Goal: Task Accomplishment & Management: Manage account settings

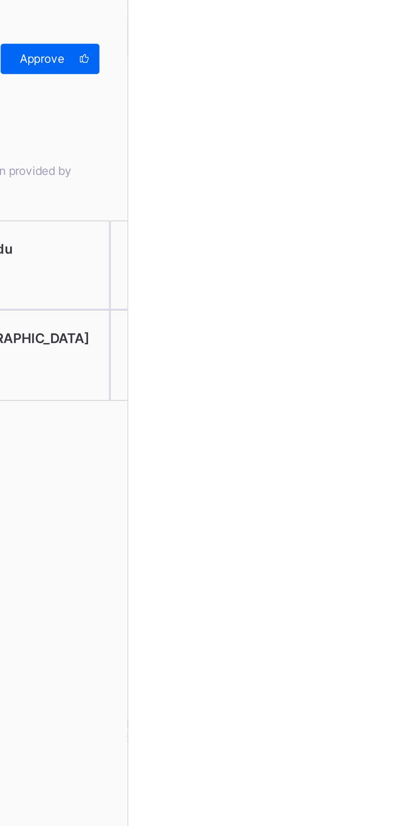
click at [387, 29] on span "Approve" at bounding box center [375, 26] width 24 height 6
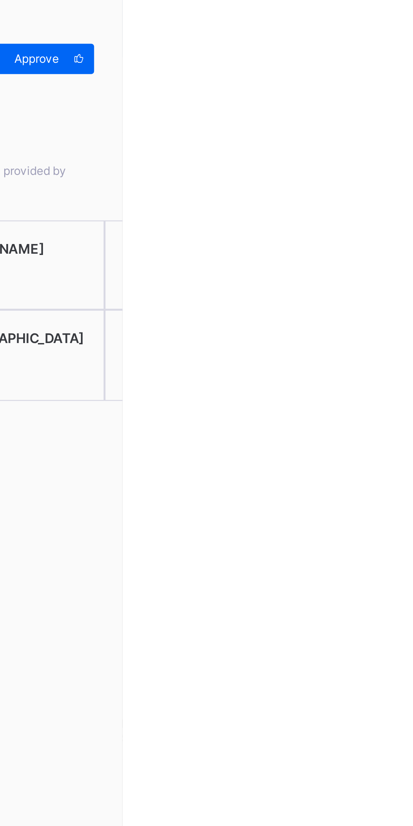
click at [400, 31] on div "Approve" at bounding box center [379, 25] width 44 height 13
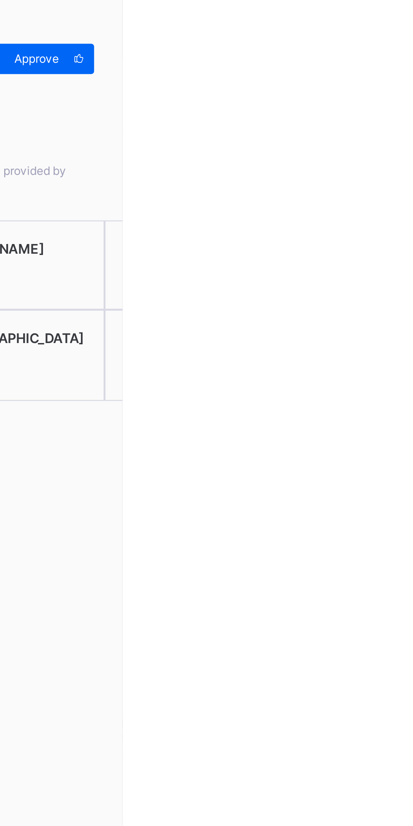
click at [387, 28] on span "Approve" at bounding box center [375, 26] width 24 height 6
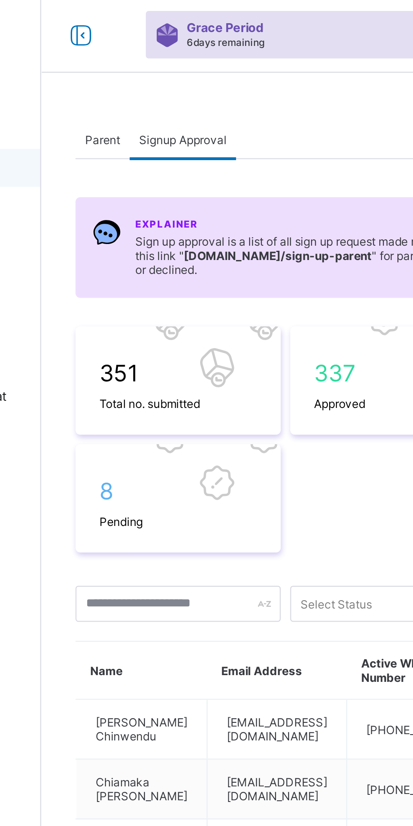
click at [128, 92] on div "Parent" at bounding box center [128, 88] width 24 height 17
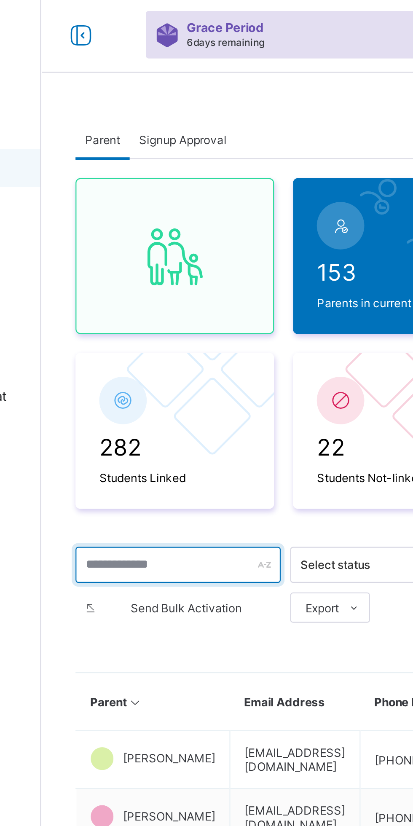
click at [161, 279] on input "text" at bounding box center [161, 277] width 91 height 16
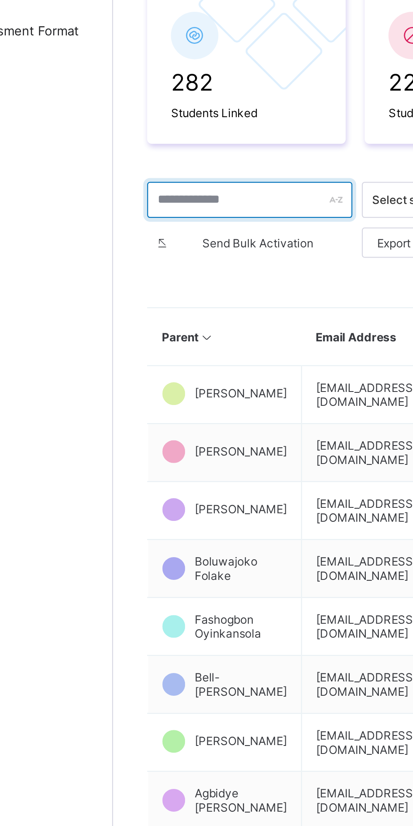
click at [148, 279] on input "text" at bounding box center [161, 277] width 91 height 16
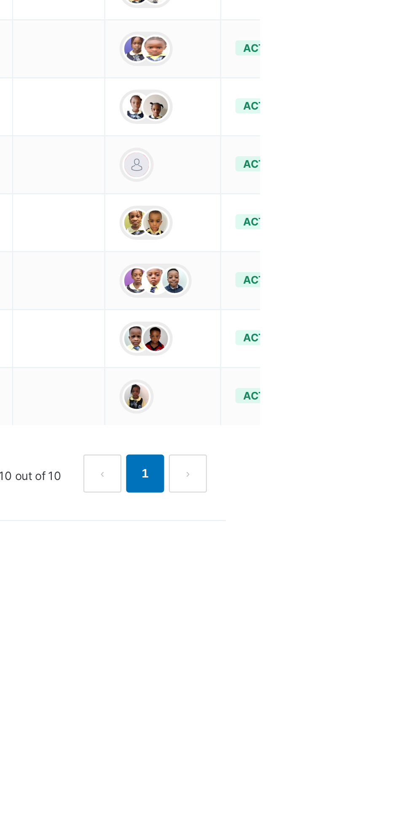
type input "***"
click at [0, 0] on ul "Edit Parent View Profile Reset Password Resend Activation Link Change Email Lin…" at bounding box center [0, 0] width 0 height 0
click at [0, 0] on div "Reset Password" at bounding box center [0, 0] width 0 height 0
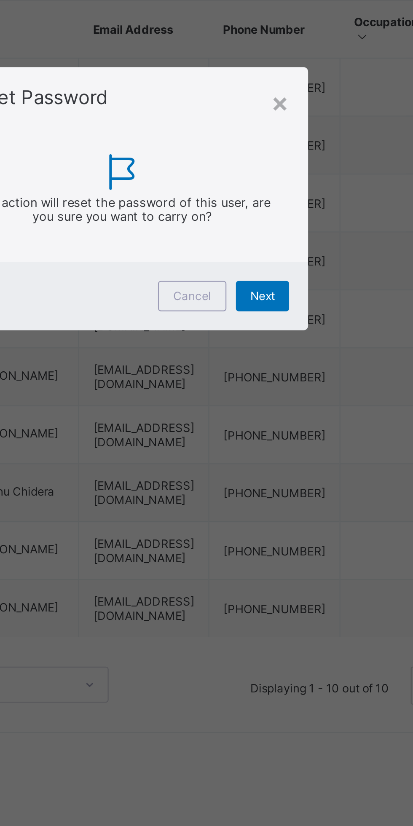
click at [274, 459] on span "Next" at bounding box center [268, 456] width 11 height 6
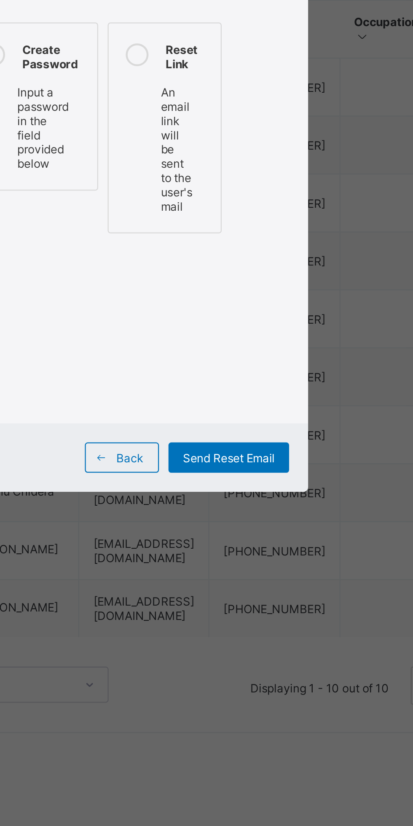
click at [158, 357] on div at bounding box center [149, 349] width 17 height 15
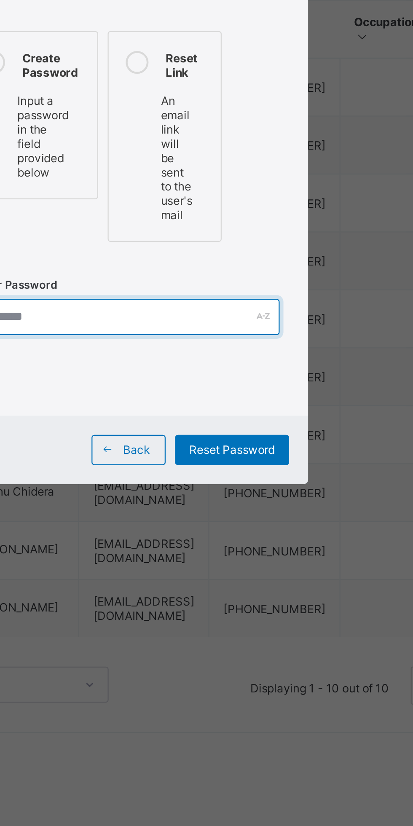
click at [230, 474] on input "text" at bounding box center [209, 466] width 136 height 16
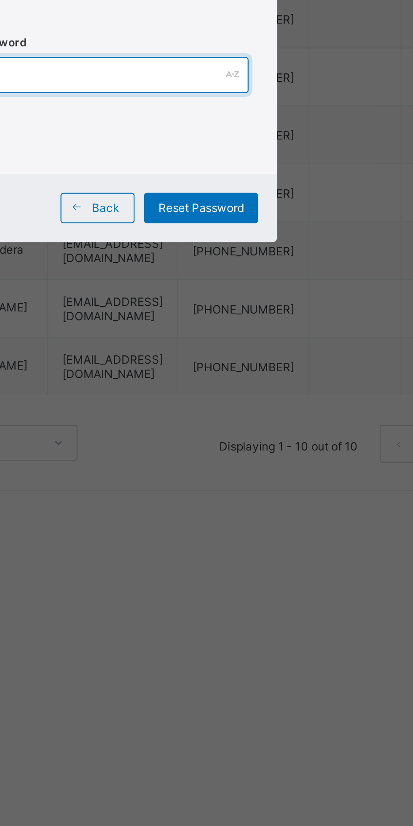
type input "*********"
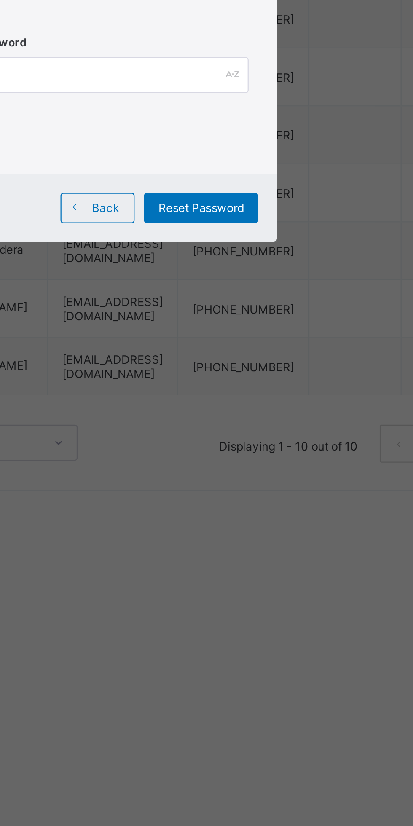
click at [274, 528] on span "Reset Password" at bounding box center [255, 524] width 38 height 6
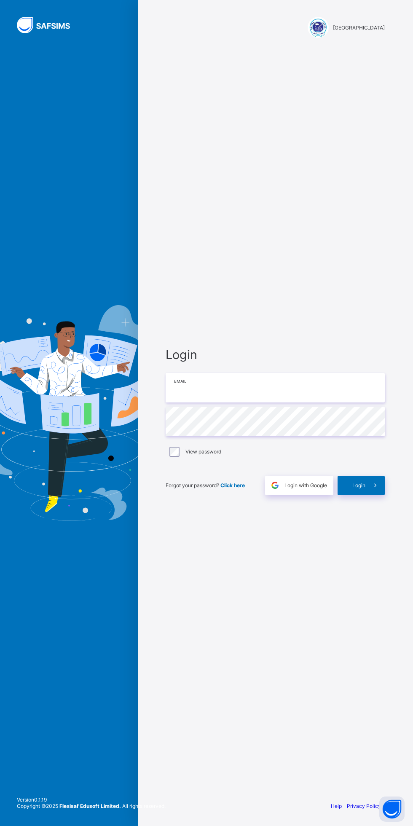
click at [272, 388] on input "email" at bounding box center [275, 387] width 219 height 29
paste input "**********"
type input "**********"
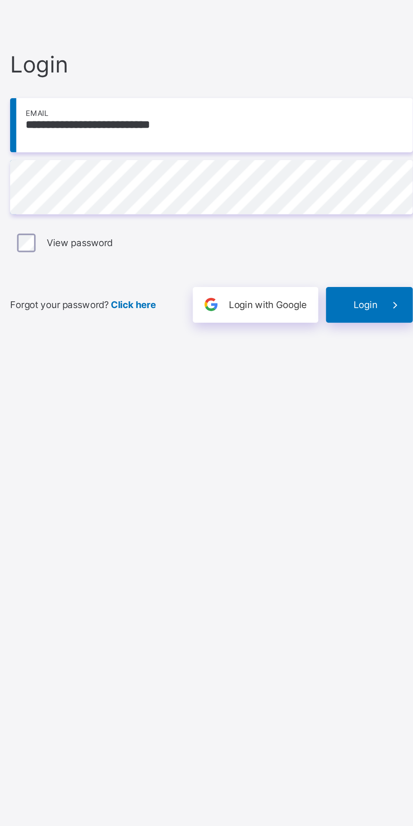
click at [362, 485] on span "Login" at bounding box center [358, 485] width 13 height 6
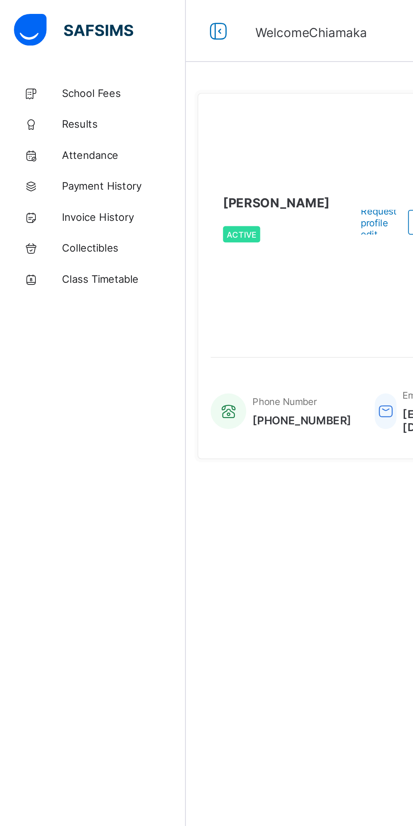
click at [64, 53] on span "School Fees" at bounding box center [67, 50] width 67 height 7
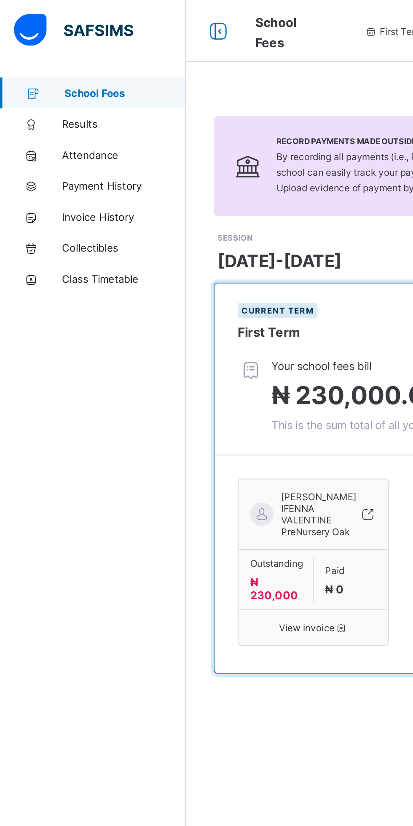
click at [60, 65] on span "Results" at bounding box center [67, 67] width 67 height 7
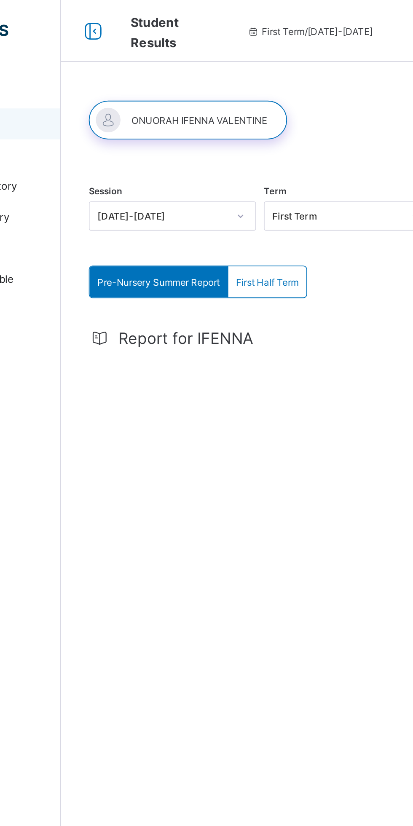
click at [185, 181] on span "Report for IFENNA" at bounding box center [169, 184] width 74 height 10
click at [177, 179] on div "Report for IFENNA Download Result" at bounding box center [257, 247] width 282 height 152
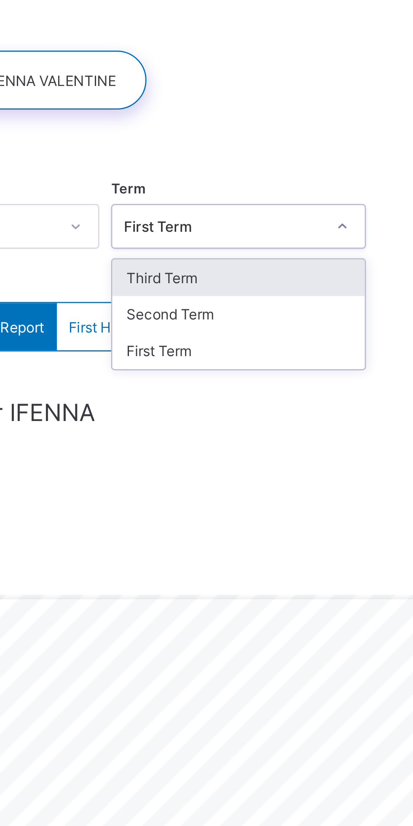
click at [250, 135] on div "Third Term" at bounding box center [257, 135] width 90 height 13
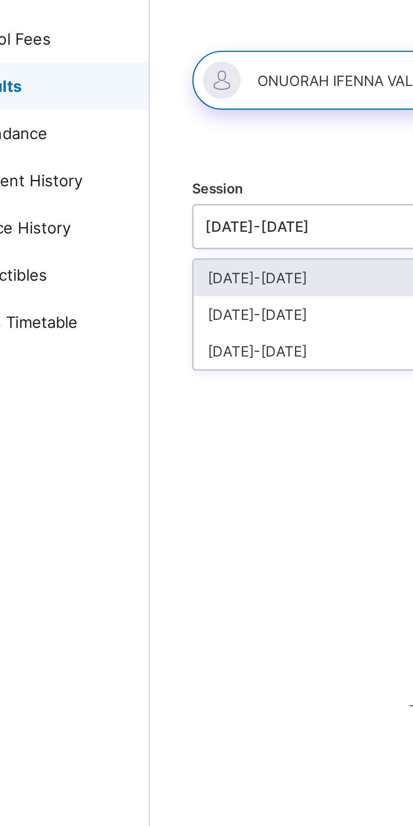
click at [150, 146] on div "[DATE]-[DATE]" at bounding box center [162, 148] width 90 height 13
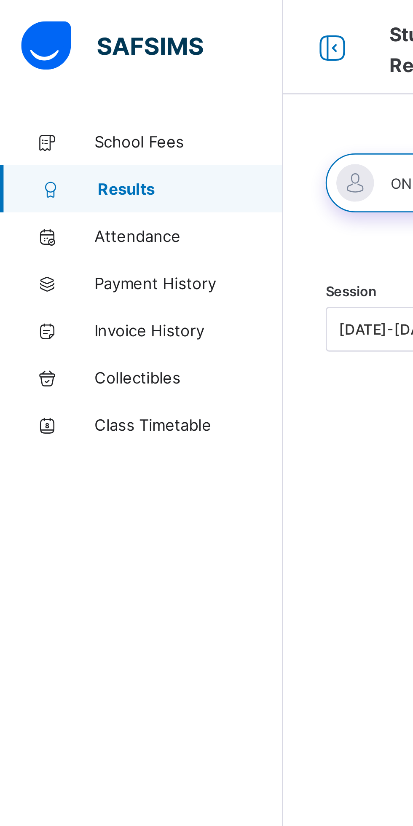
click at [80, 87] on span "Attendance" at bounding box center [67, 84] width 67 height 7
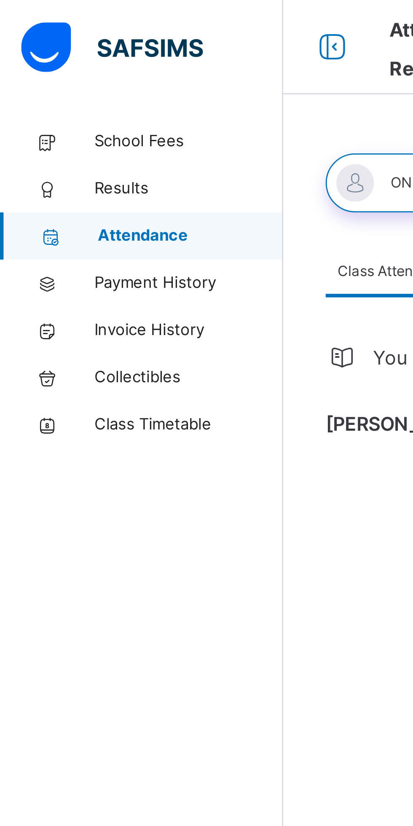
select select "****"
select select "*"
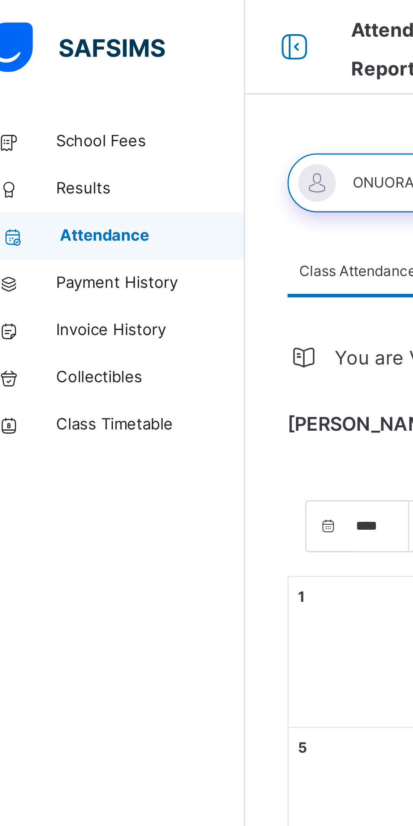
click at [74, 118] on span "Invoice History" at bounding box center [67, 118] width 67 height 8
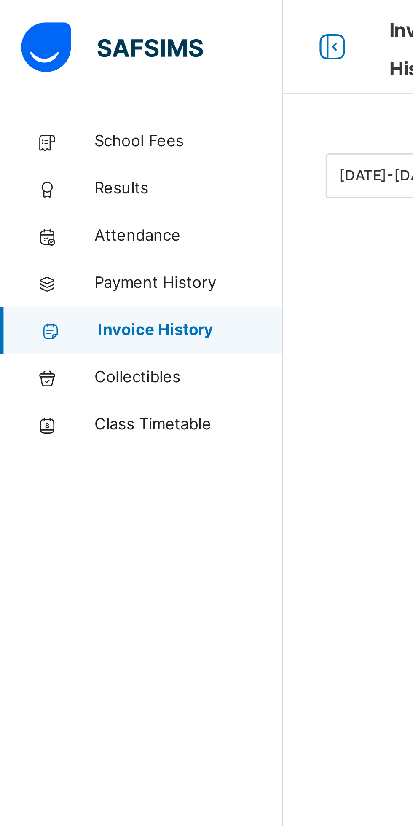
click at [78, 102] on span "Payment History" at bounding box center [67, 101] width 67 height 8
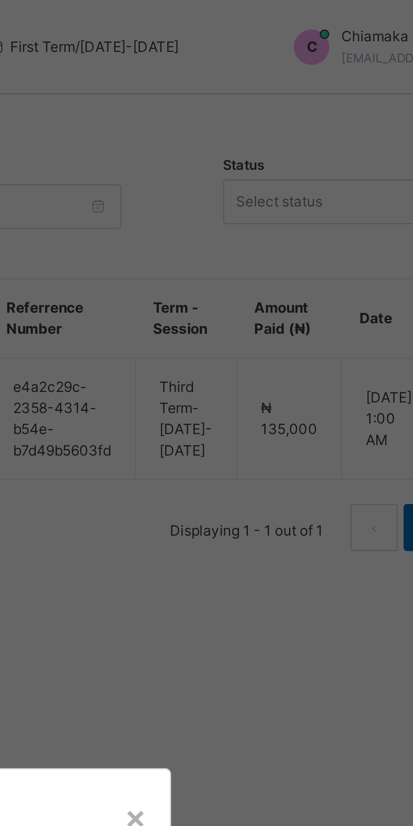
click at [338, 56] on div "× Govana School Download receipt [DATE]-[DATE] / Third Term [PERSON_NAME] IFENN…" at bounding box center [206, 413] width 413 height 826
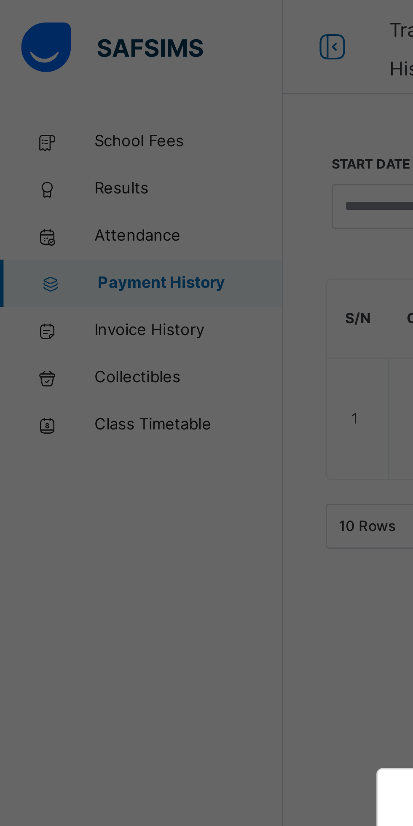
click at [68, 122] on div "× Govana School Download receipt [DATE]-[DATE] / Third Term [PERSON_NAME] IFENN…" at bounding box center [206, 413] width 413 height 826
click at [66, 120] on div "× Govana School Download receipt [DATE]-[DATE] / Third Term [PERSON_NAME] IFENN…" at bounding box center [206, 413] width 413 height 826
click at [118, 19] on div "× Govana School Download receipt [DATE]-[DATE] / Third Term [PERSON_NAME] IFENN…" at bounding box center [206, 413] width 413 height 826
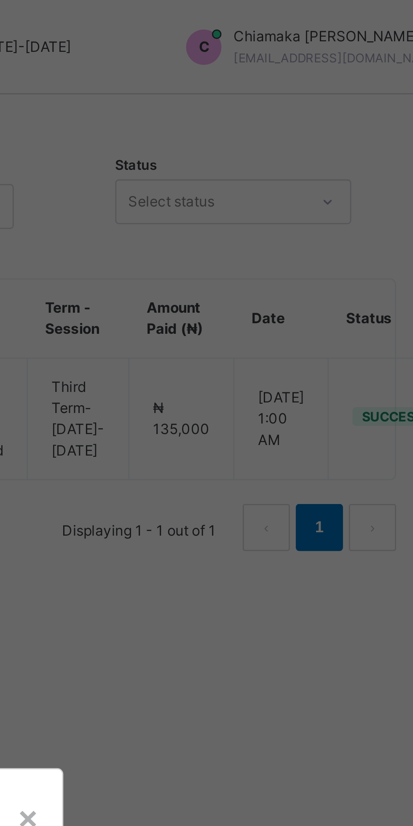
click at [370, 206] on div "× Govana School Download receipt [DATE]-[DATE] / Third Term [PERSON_NAME] IFENN…" at bounding box center [206, 413] width 413 height 826
click at [378, 72] on div "× Govana School Download receipt [DATE]-[DATE] / Third Term [PERSON_NAME] IFENN…" at bounding box center [206, 413] width 413 height 826
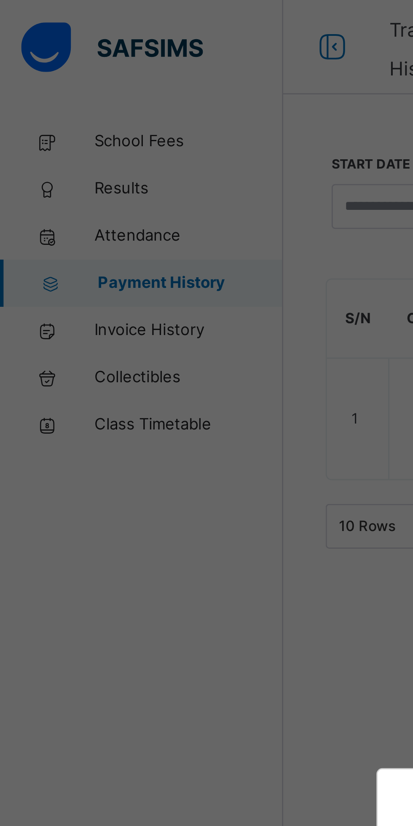
click at [71, 138] on div "× Govana School Download receipt [DATE]-[DATE] / Third Term [PERSON_NAME] IFENN…" at bounding box center [206, 413] width 413 height 826
click at [64, 137] on div "× Govana School Download receipt [DATE]-[DATE] / Third Term [PERSON_NAME] IFENN…" at bounding box center [206, 413] width 413 height 826
click at [118, 21] on div "× Govana School Download receipt [DATE]-[DATE] / Third Term [PERSON_NAME] IFENN…" at bounding box center [206, 413] width 413 height 826
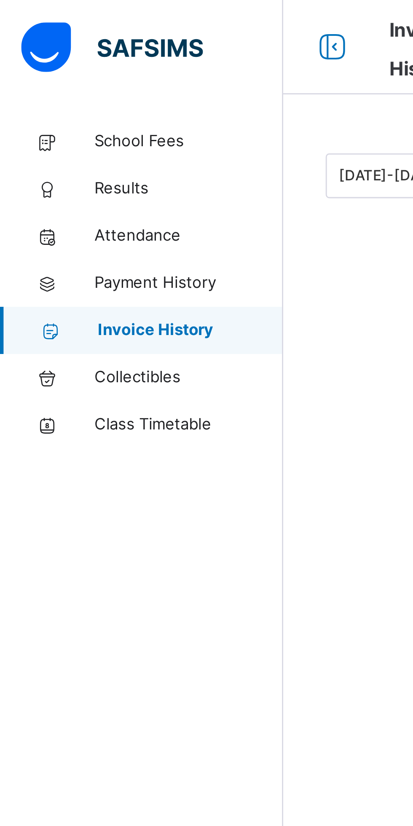
click at [64, 137] on span "Collectibles" at bounding box center [67, 135] width 67 height 8
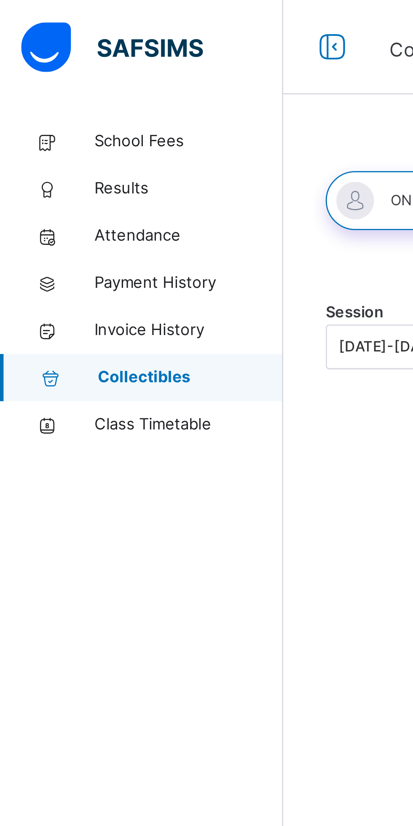
click at [66, 153] on span "Class Timetable" at bounding box center [67, 151] width 67 height 8
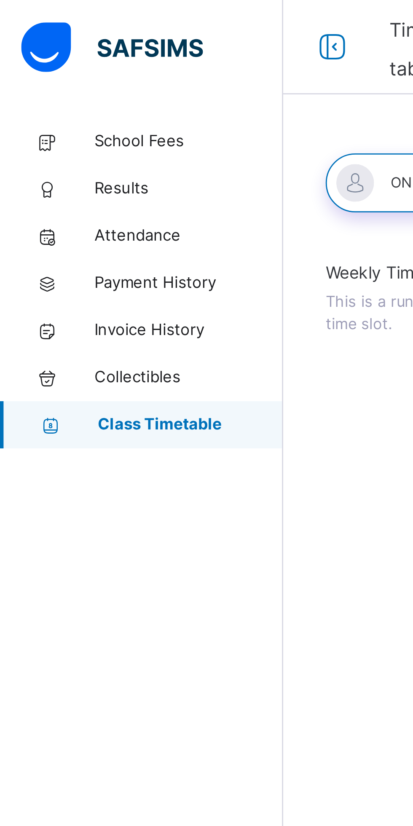
click at [78, 133] on span "Collectibles" at bounding box center [67, 135] width 67 height 8
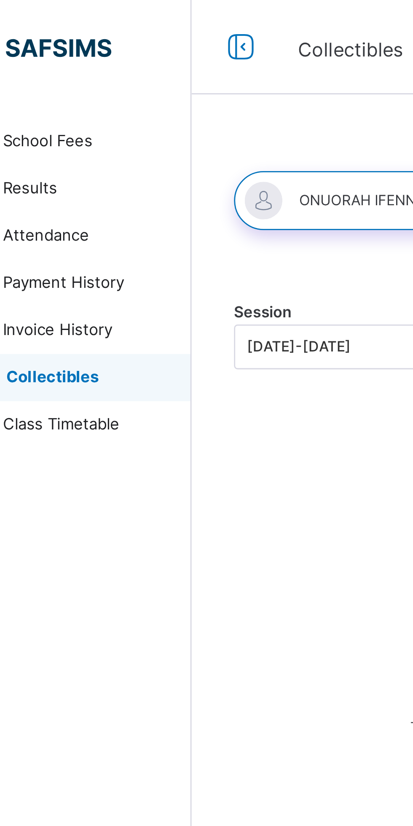
click at [75, 117] on span "Invoice History" at bounding box center [67, 118] width 67 height 8
